Goal: Find specific page/section: Find specific page/section

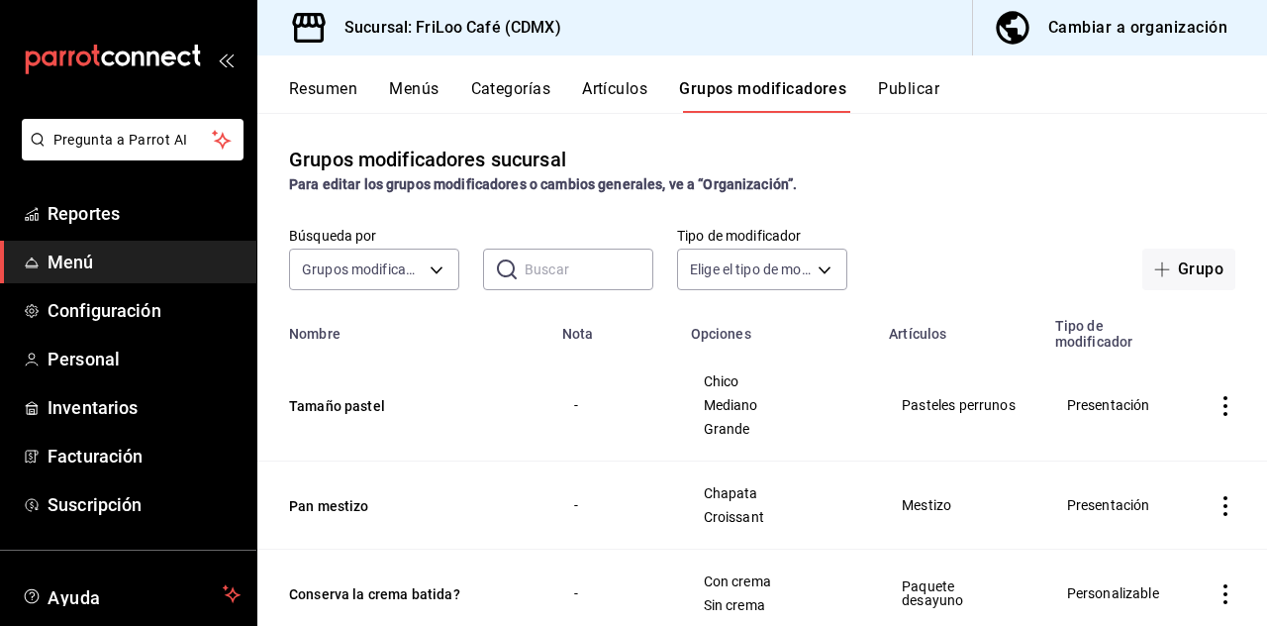
click at [556, 267] on input "text" at bounding box center [589, 270] width 129 height 40
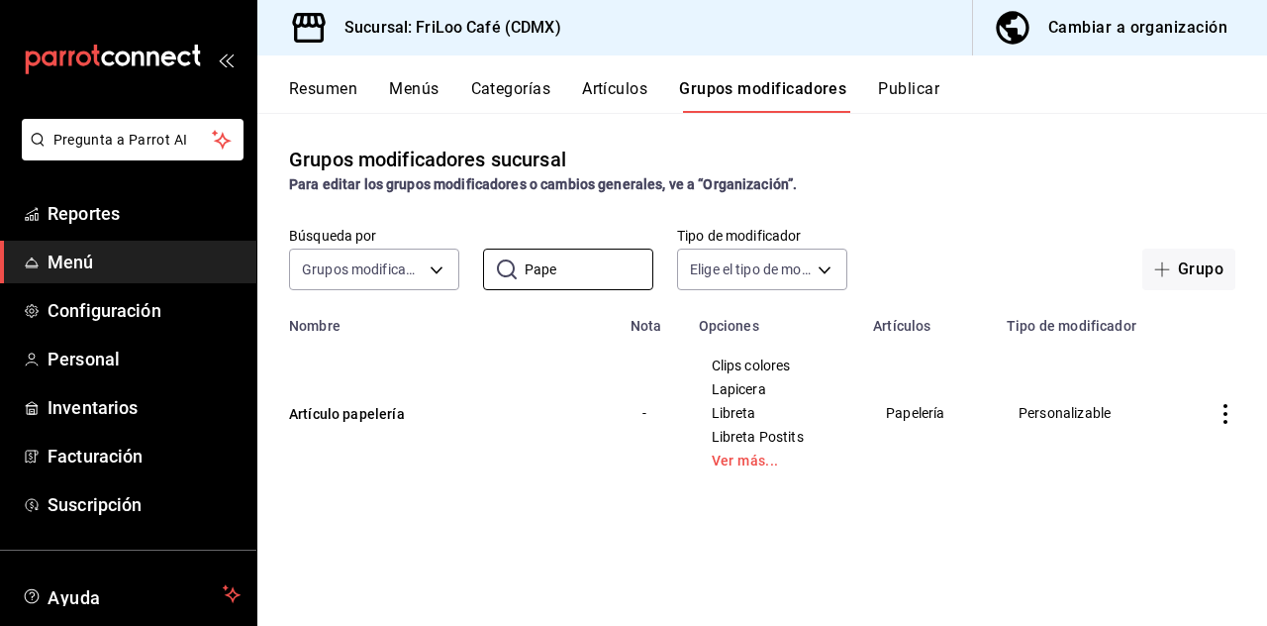
type input "Pape"
click at [360, 416] on button "Artículo papelería" at bounding box center [408, 414] width 238 height 20
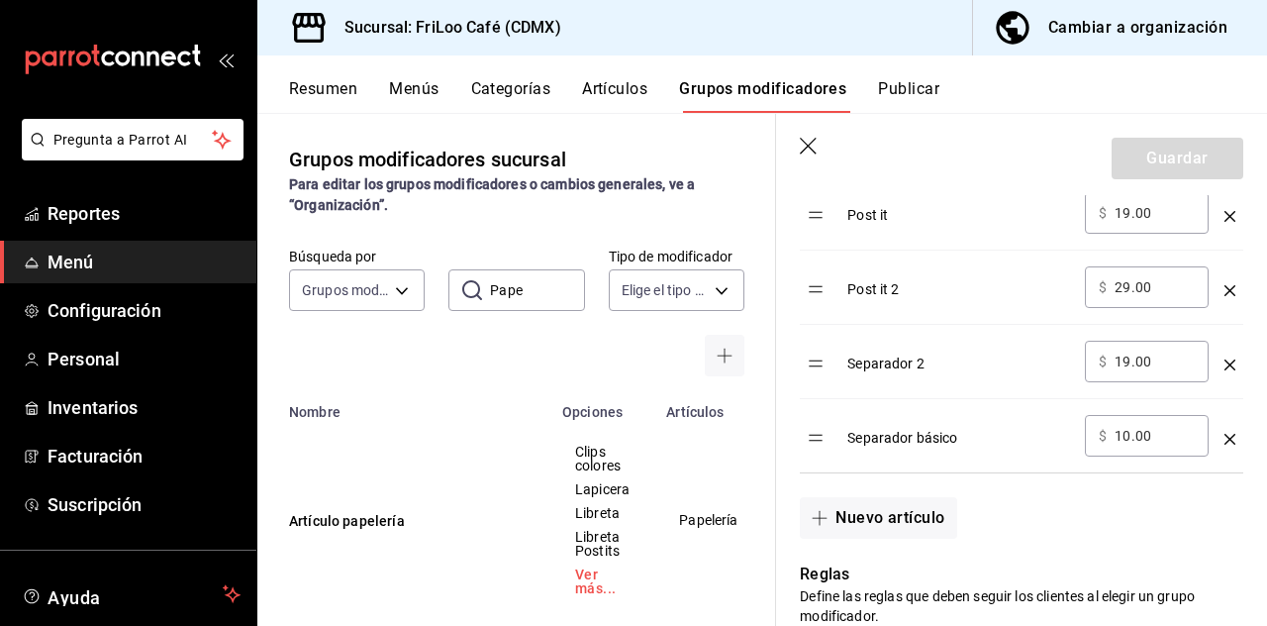
scroll to position [1166, 0]
click at [809, 154] on icon "button" at bounding box center [810, 148] width 20 height 20
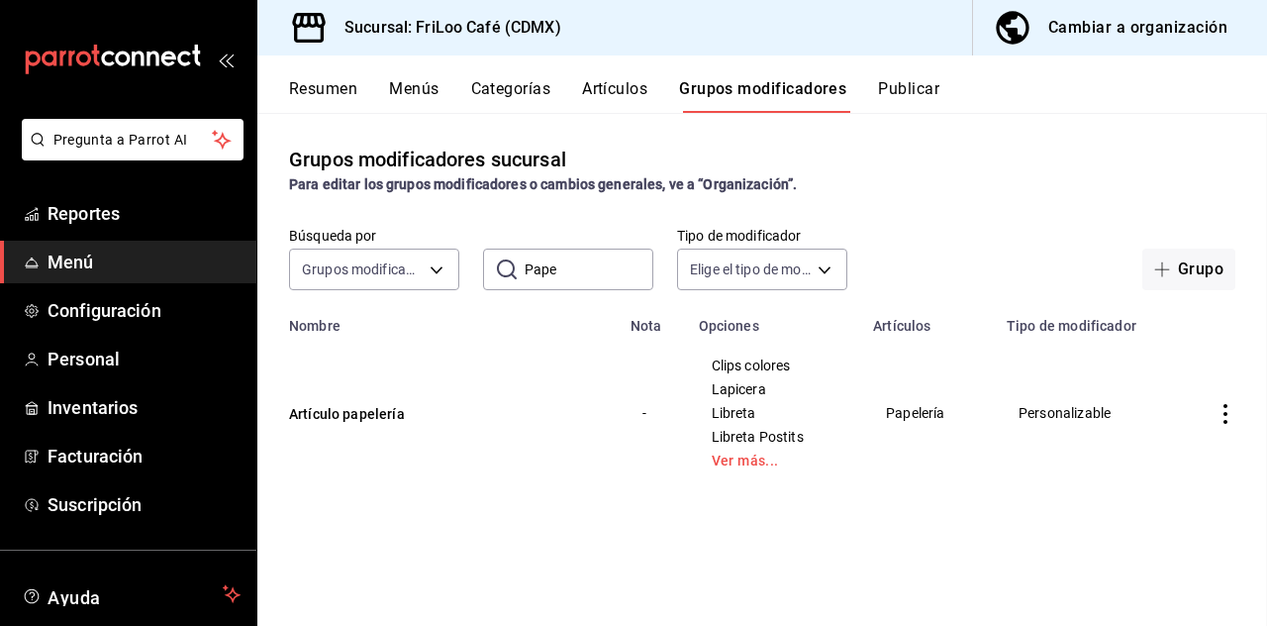
click at [626, 110] on button "Artículos" at bounding box center [614, 96] width 65 height 34
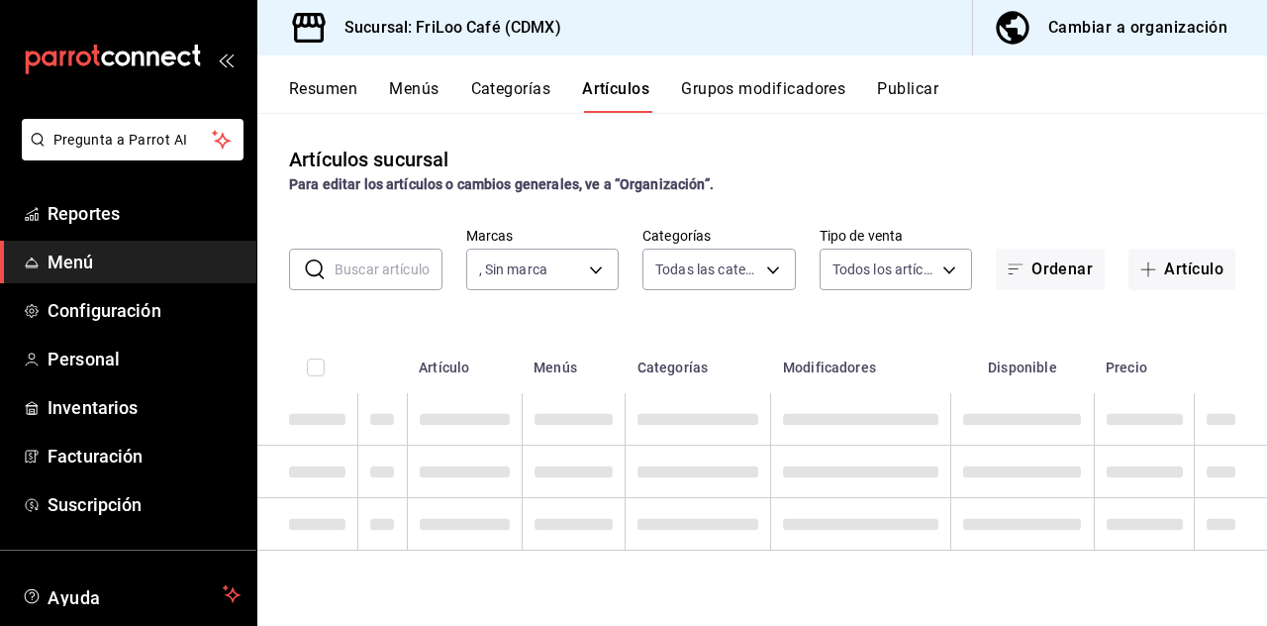
type input "e4bdba6b-3afc-4633-b0eb-b84fb118c14c"
click at [402, 275] on input "text" at bounding box center [389, 270] width 108 height 40
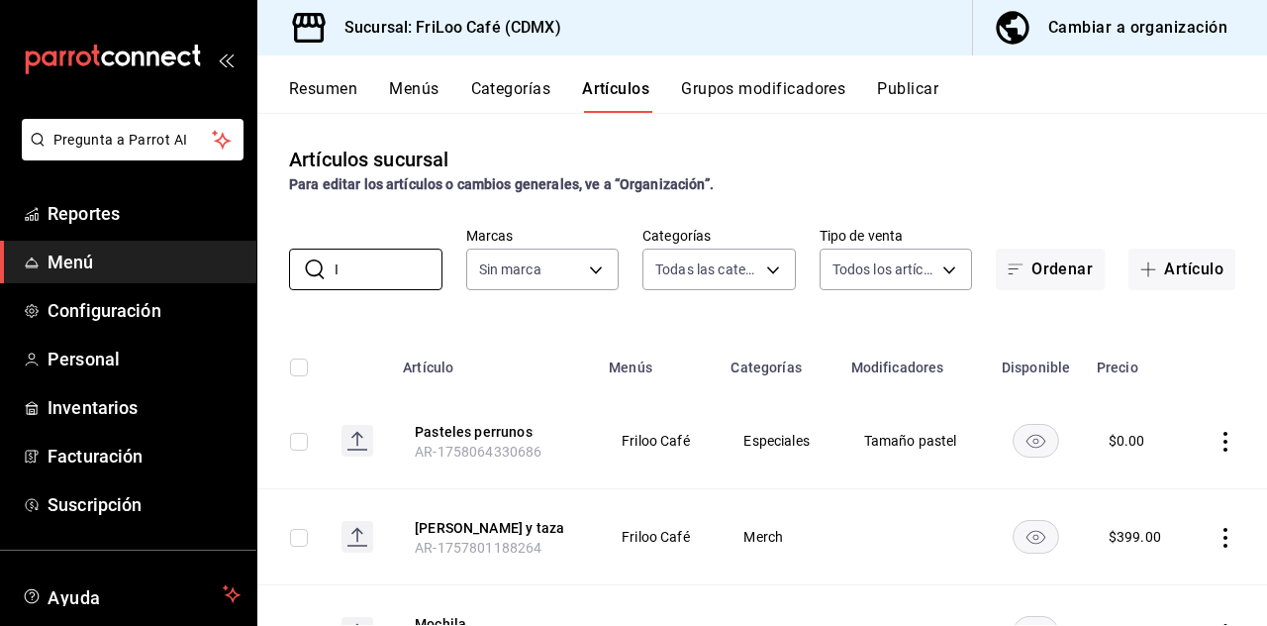
type input "Im"
type input "e4bdba6b-3afc-4633-b0eb-b84fb118c14c"
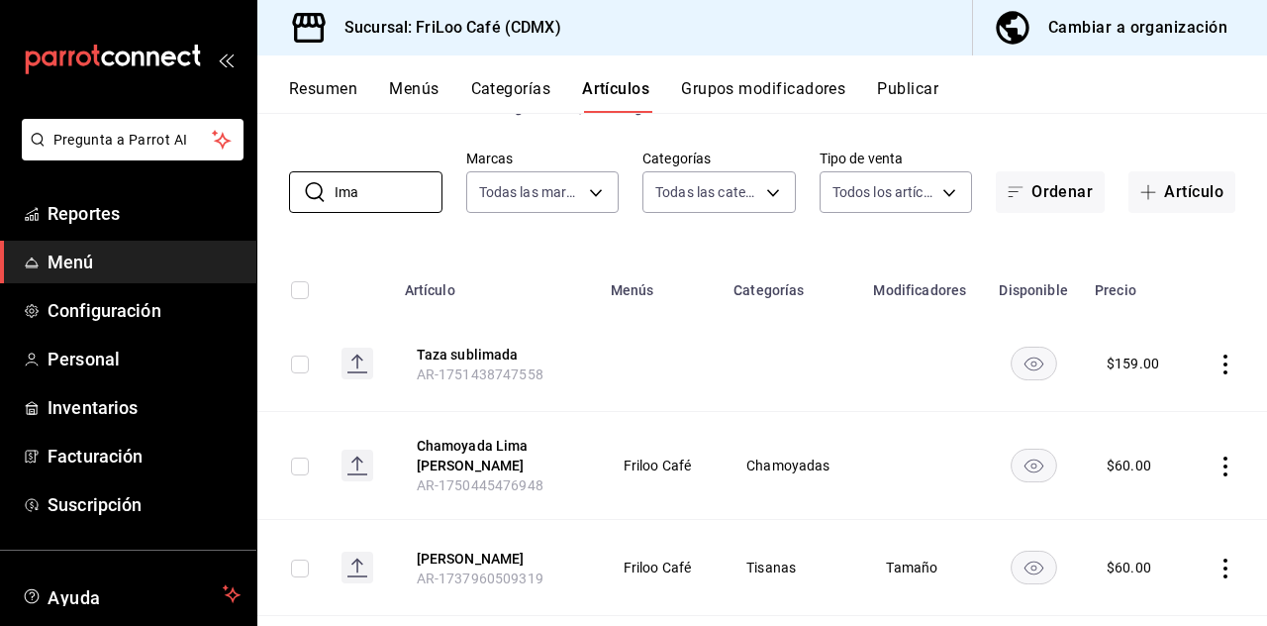
scroll to position [103, 0]
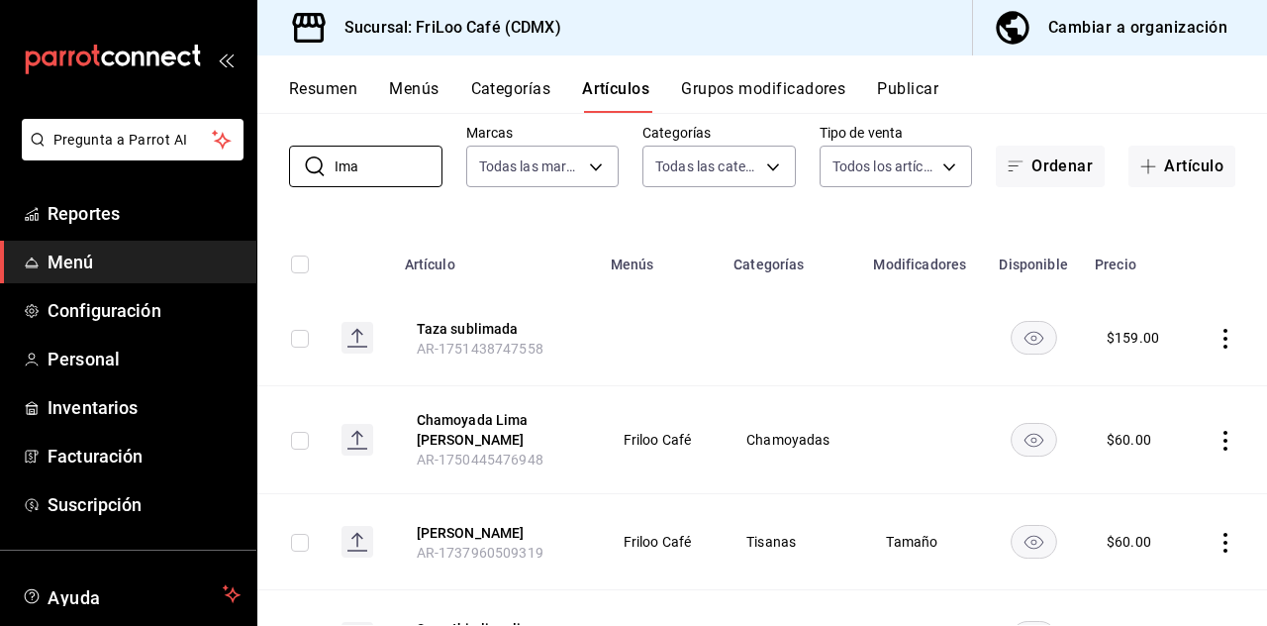
click at [381, 168] on input "Ima" at bounding box center [389, 167] width 108 height 40
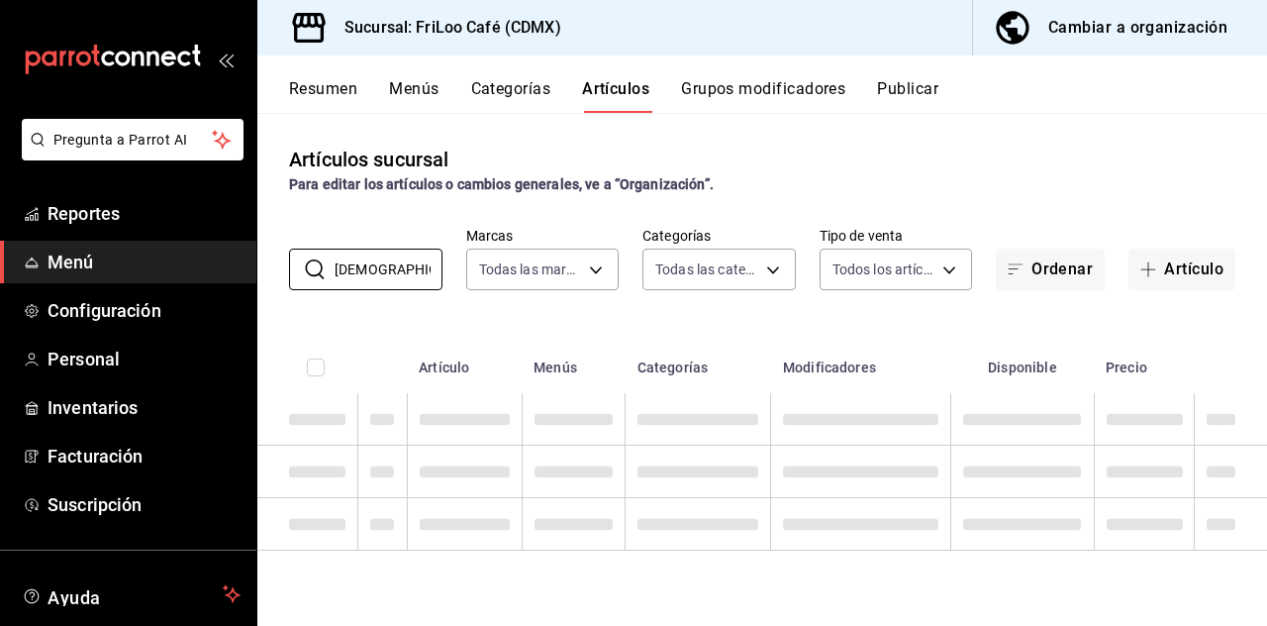
scroll to position [0, 0]
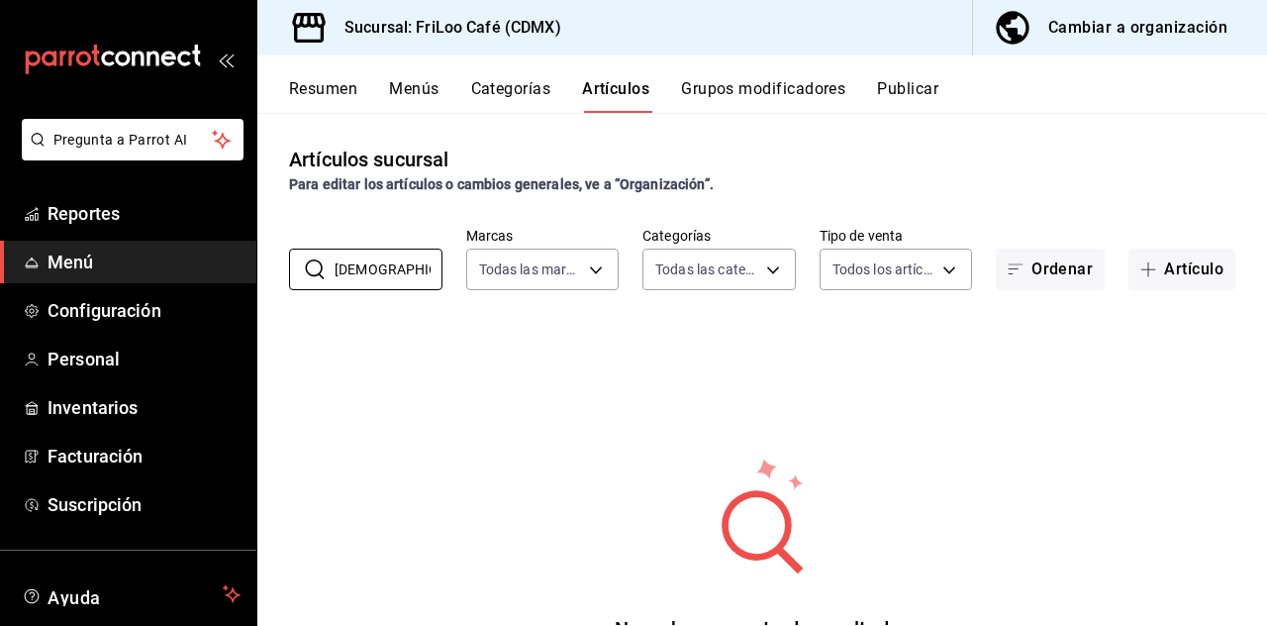
click at [400, 275] on input "[DEMOGRAPHIC_DATA]" at bounding box center [389, 270] width 108 height 40
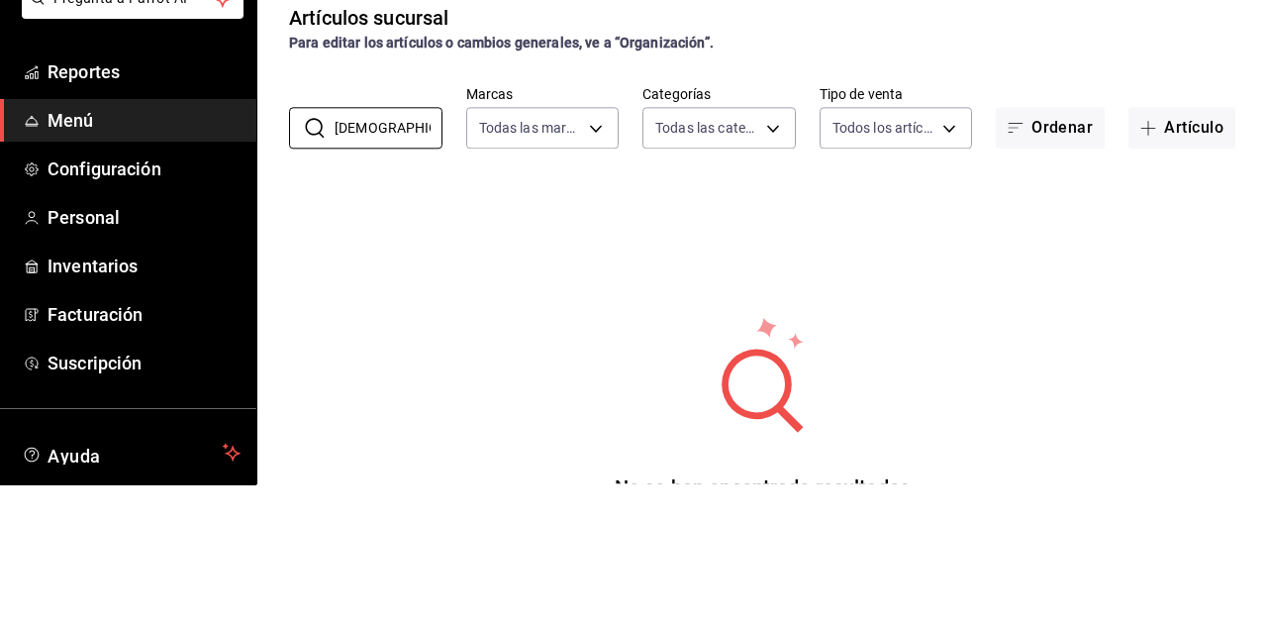
type input "[DEMOGRAPHIC_DATA]"
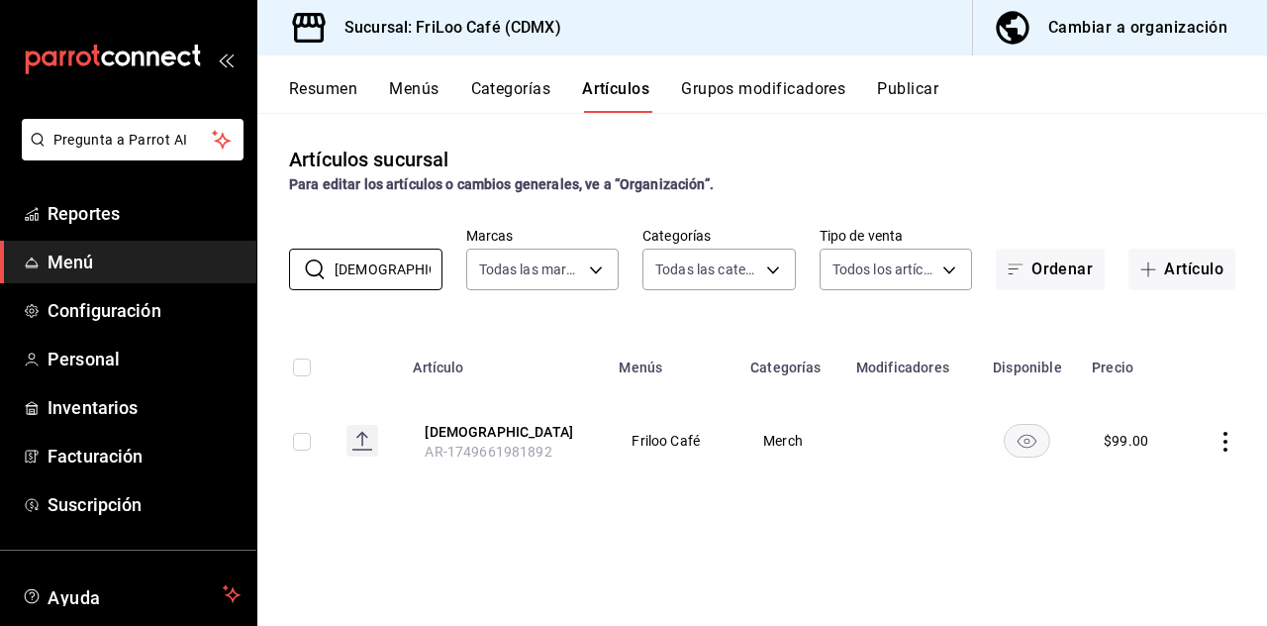
click at [1119, 44] on button "Cambiar a organización" at bounding box center [1112, 27] width 278 height 55
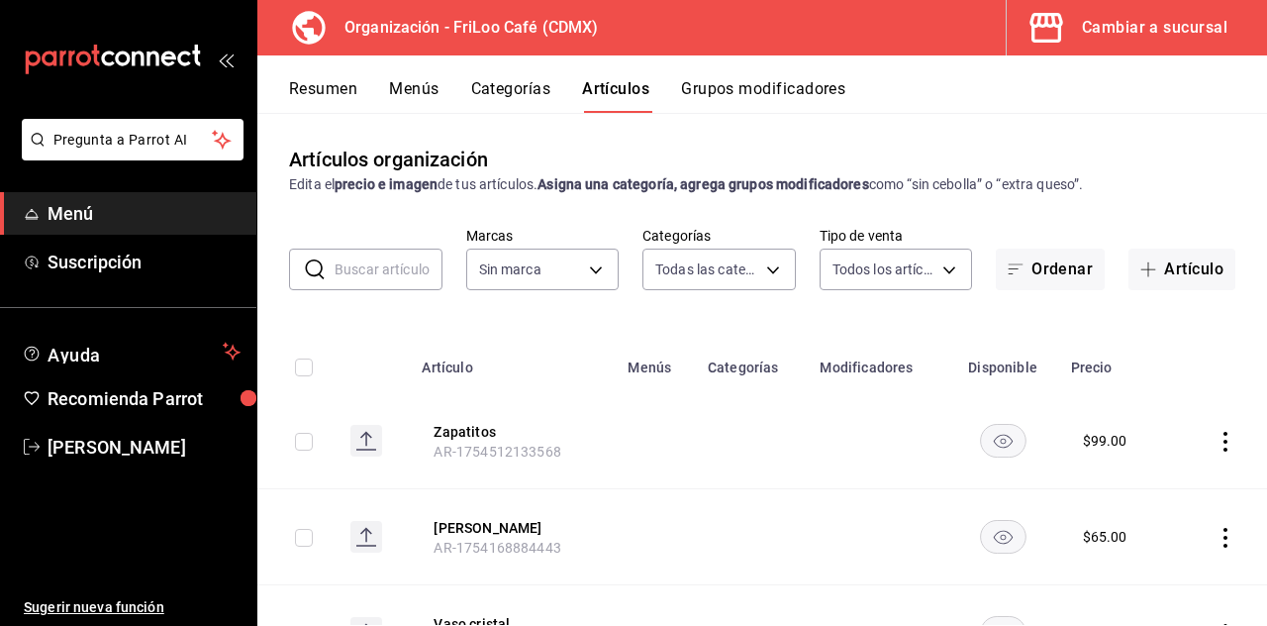
type input "c0c4007b-91d8-4bdf-9265-0f412bb09392,2987ef0a-0ad0-47ad-a871-18cbc562081d,508e6…"
type input "8b5b4d08-cd83-4473-bed3-4b8909d696c6"
click at [394, 287] on input "text" at bounding box center [389, 270] width 108 height 40
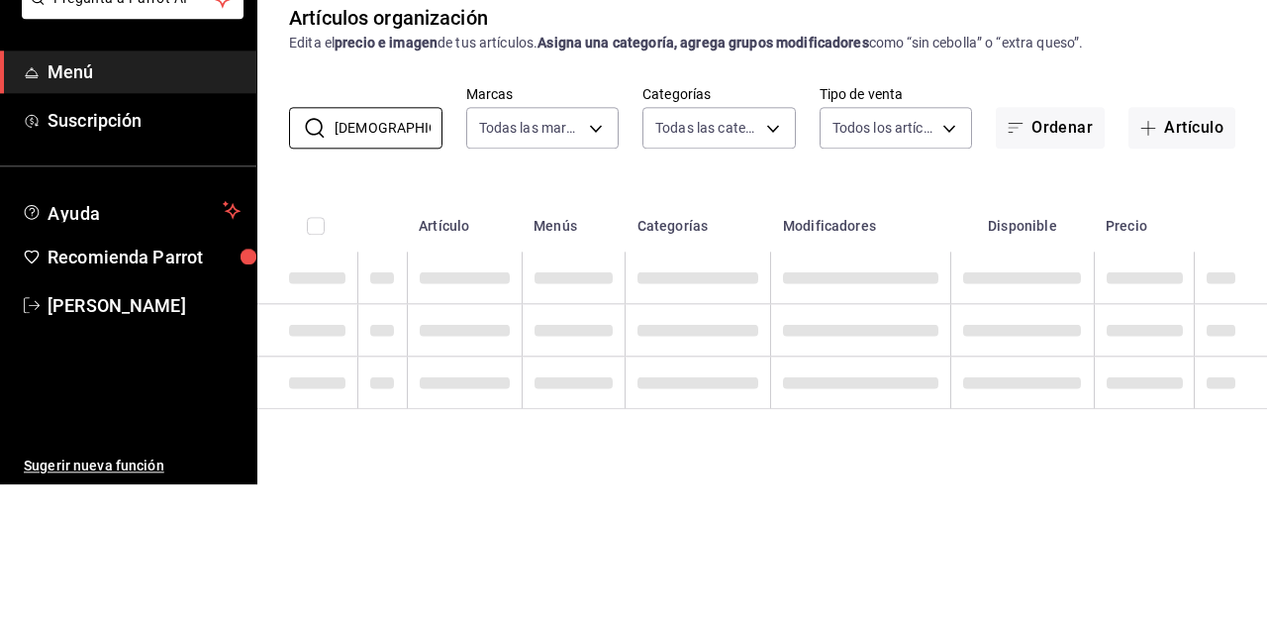
type input "[DEMOGRAPHIC_DATA]"
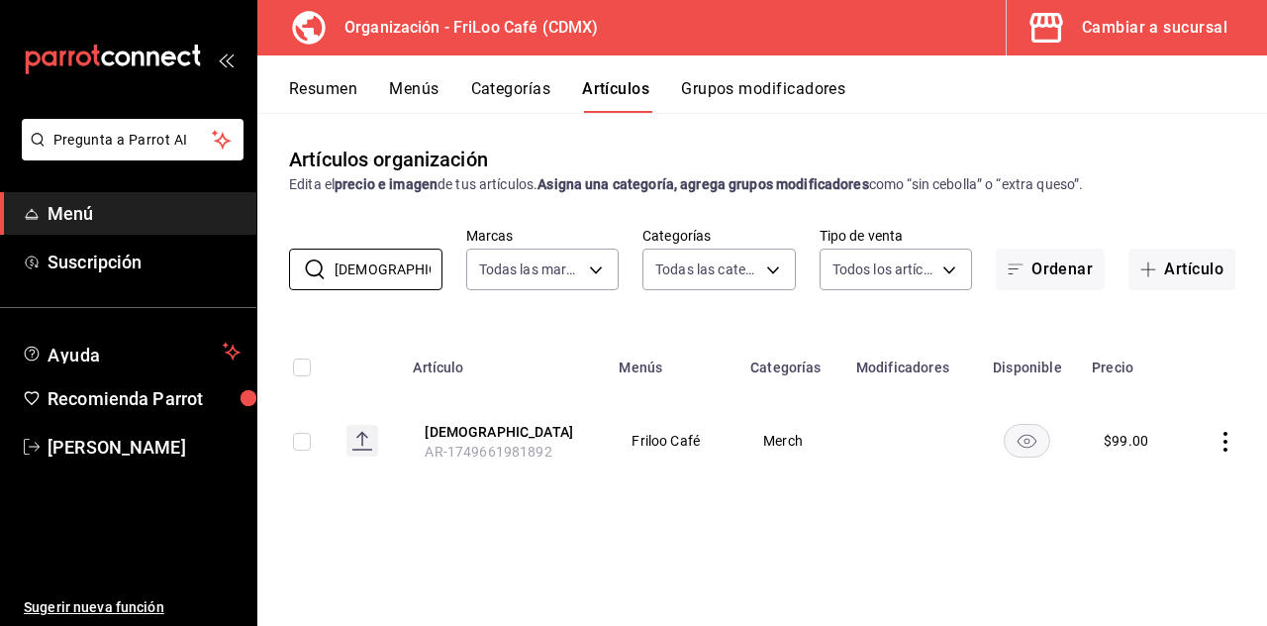
click at [729, 89] on button "Grupos modificadores" at bounding box center [763, 96] width 164 height 34
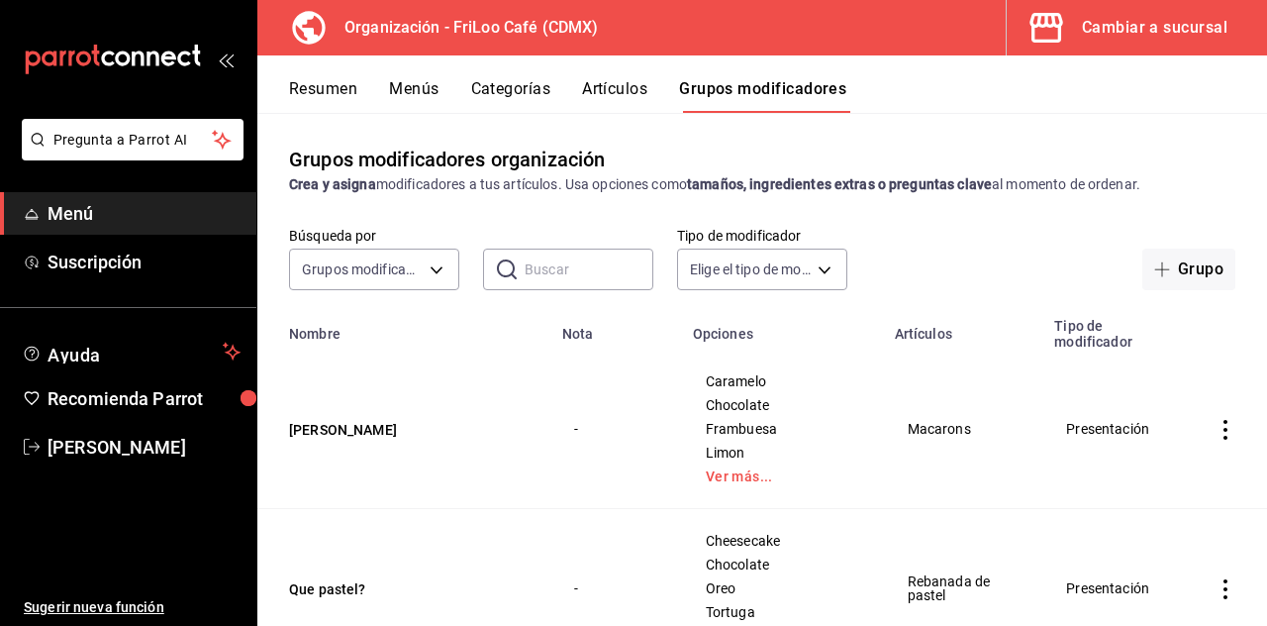
click at [580, 275] on input "text" at bounding box center [589, 270] width 129 height 40
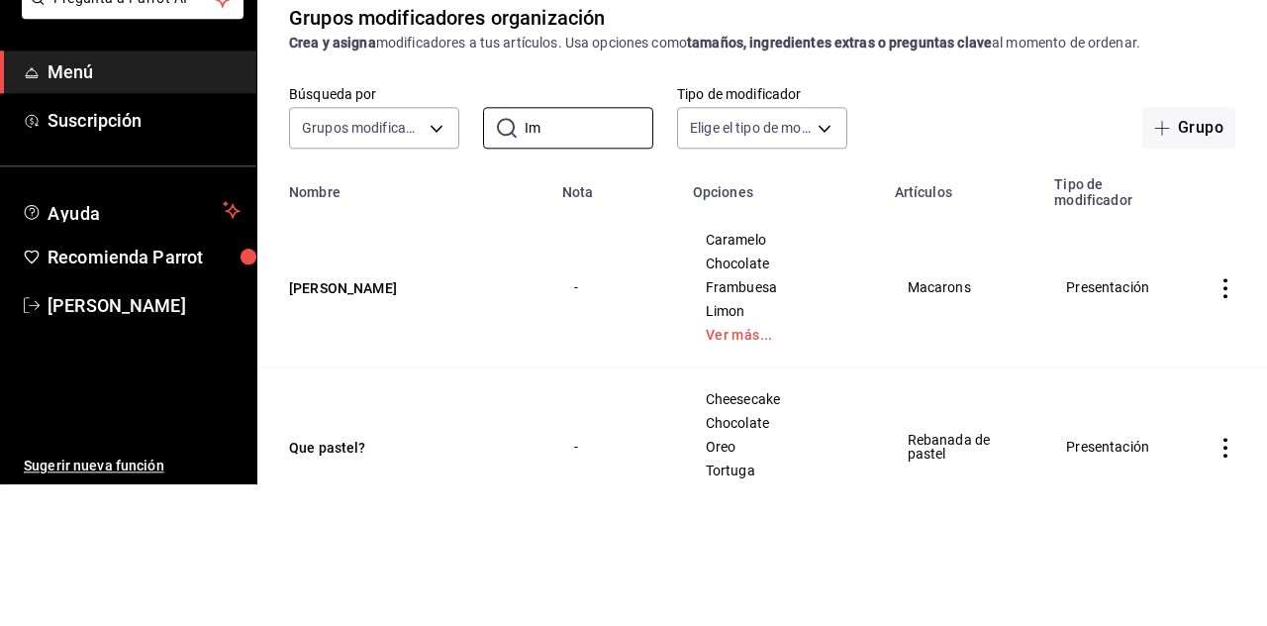
type input "I"
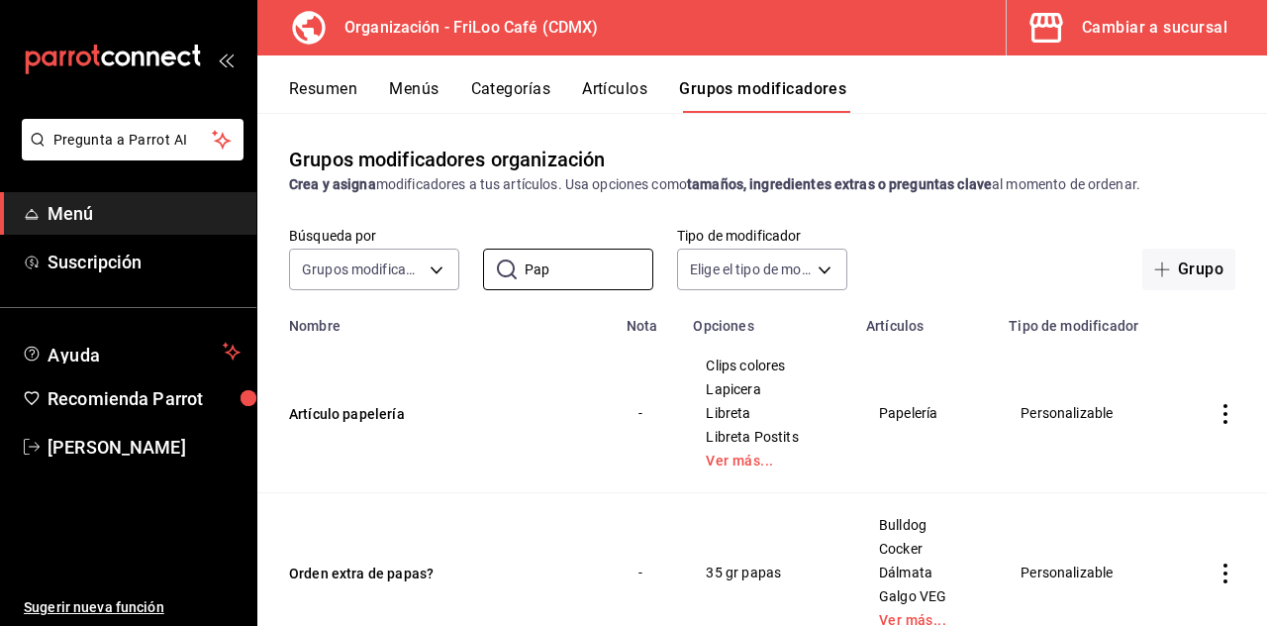
type input "Pap"
click at [370, 417] on button "Artículo papelería" at bounding box center [408, 414] width 238 height 20
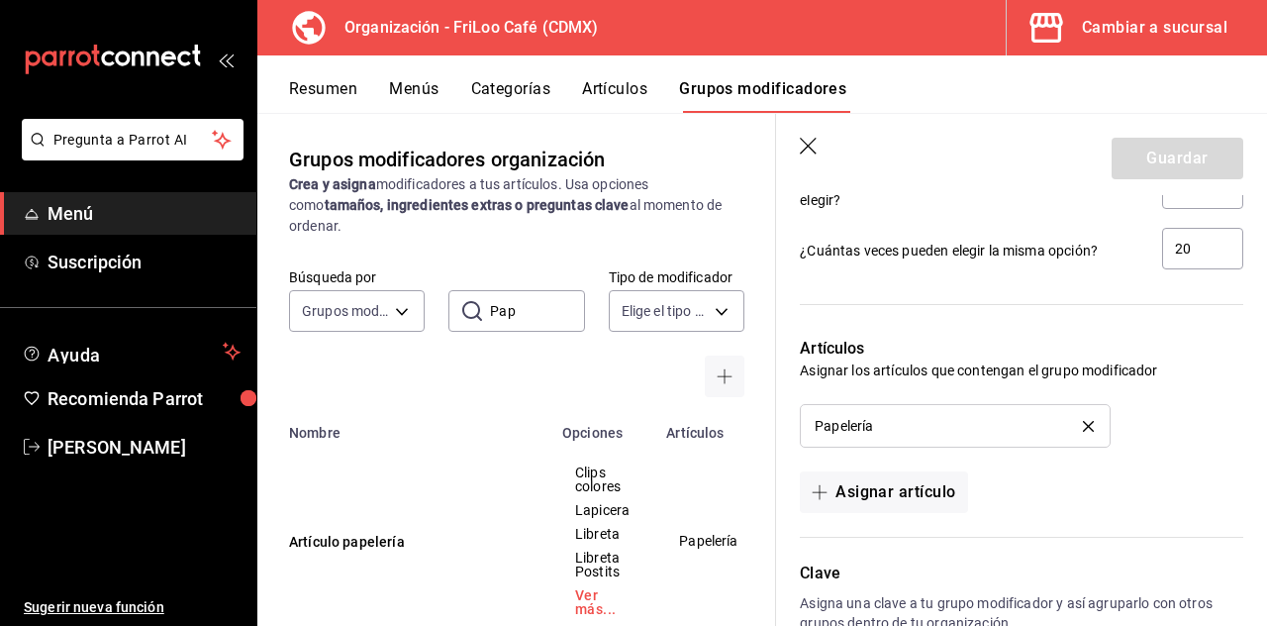
scroll to position [1804, 0]
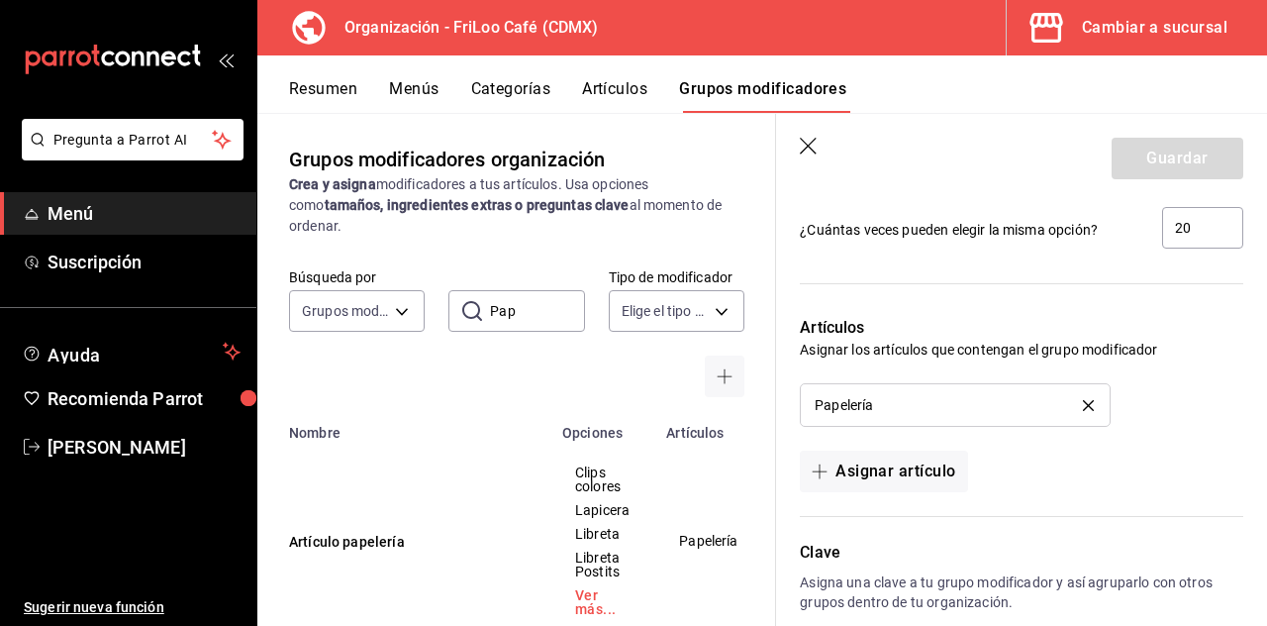
click at [1164, 25] on div "Cambiar a sucursal" at bounding box center [1155, 28] width 146 height 28
